Goal: Transaction & Acquisition: Purchase product/service

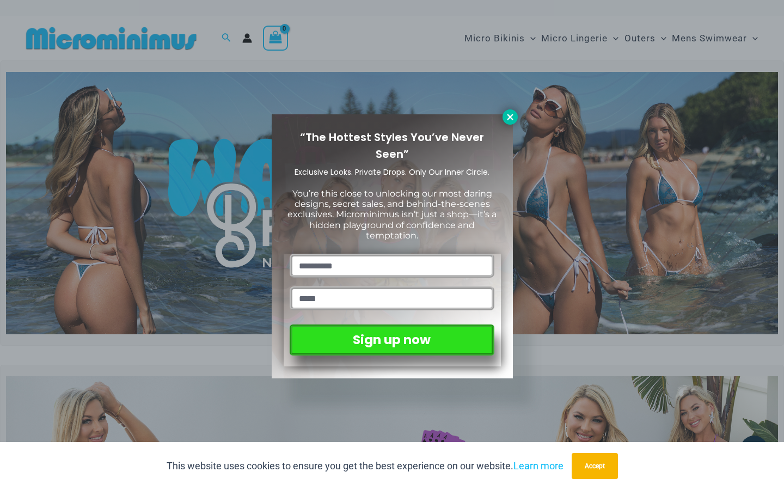
click at [513, 115] on icon at bounding box center [510, 117] width 10 height 10
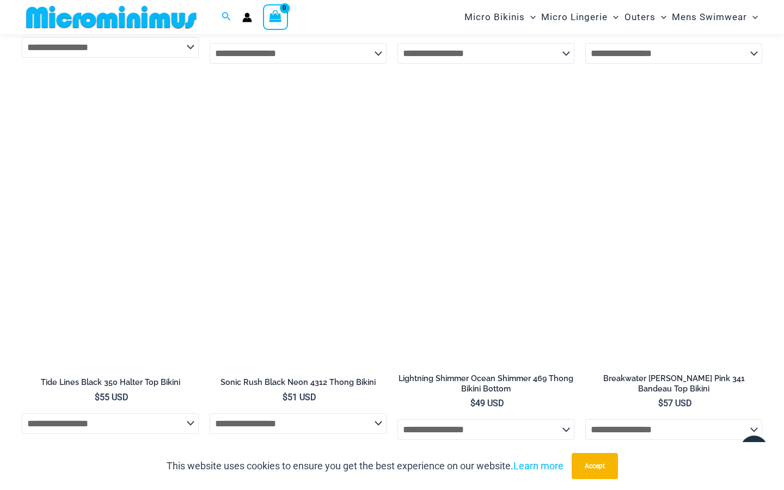
scroll to position [2914, 0]
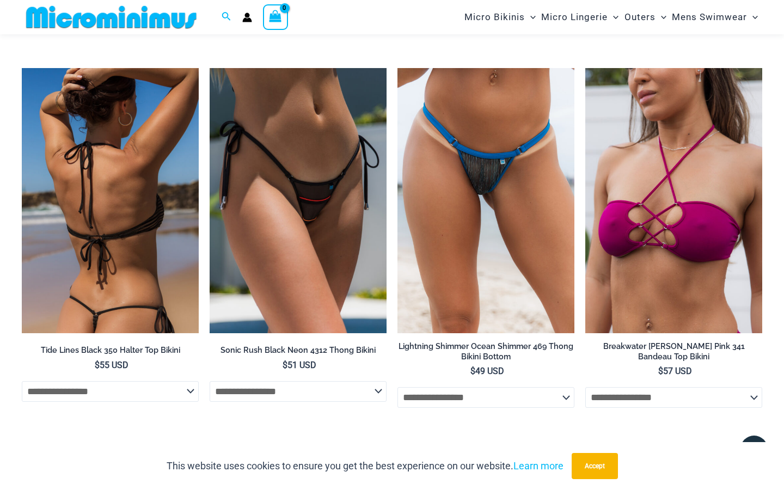
click at [132, 224] on img at bounding box center [110, 201] width 177 height 266
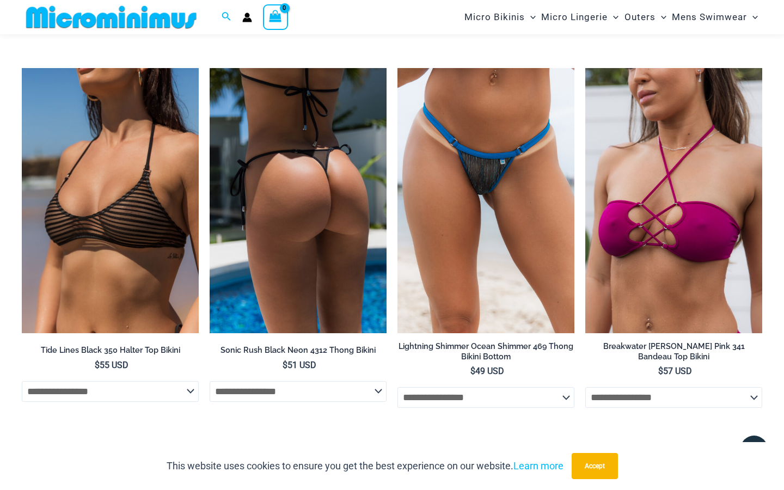
click at [260, 138] on img at bounding box center [298, 201] width 177 height 266
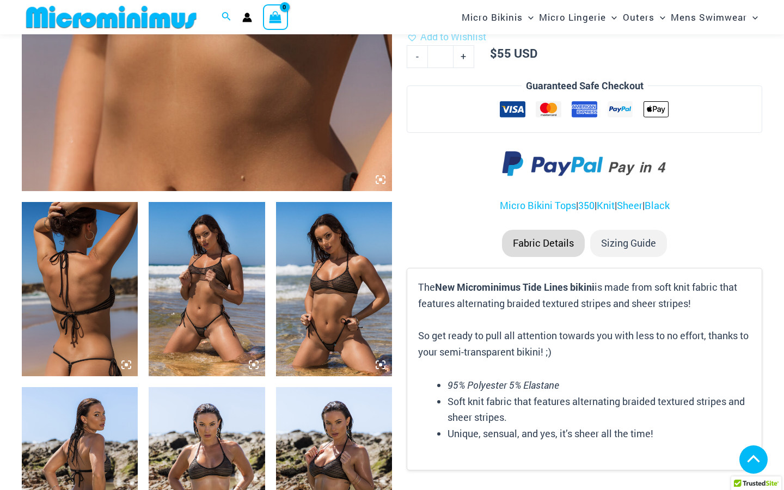
scroll to position [469, 0]
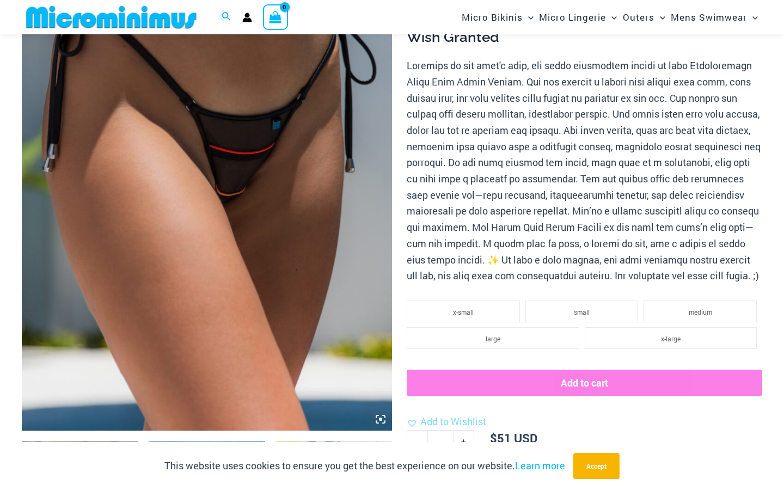
scroll to position [201, 0]
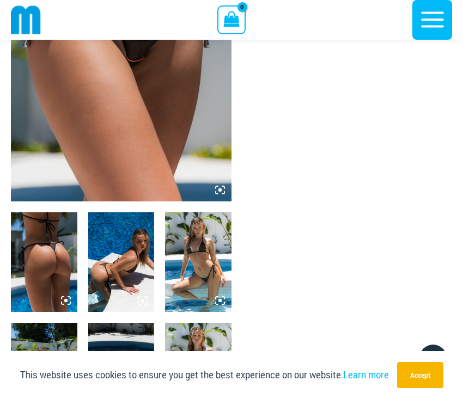
drag, startPoint x: 159, startPoint y: 115, endPoint x: -11, endPoint y: 130, distance: 170.5
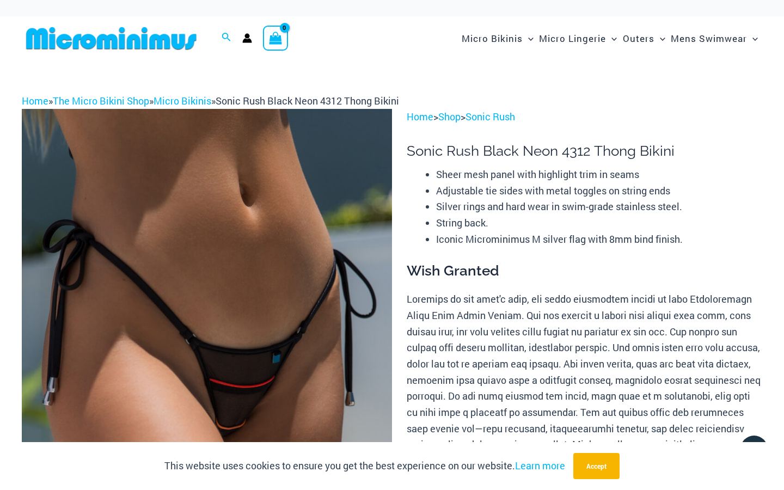
scroll to position [0, 0]
